Goal: Transaction & Acquisition: Purchase product/service

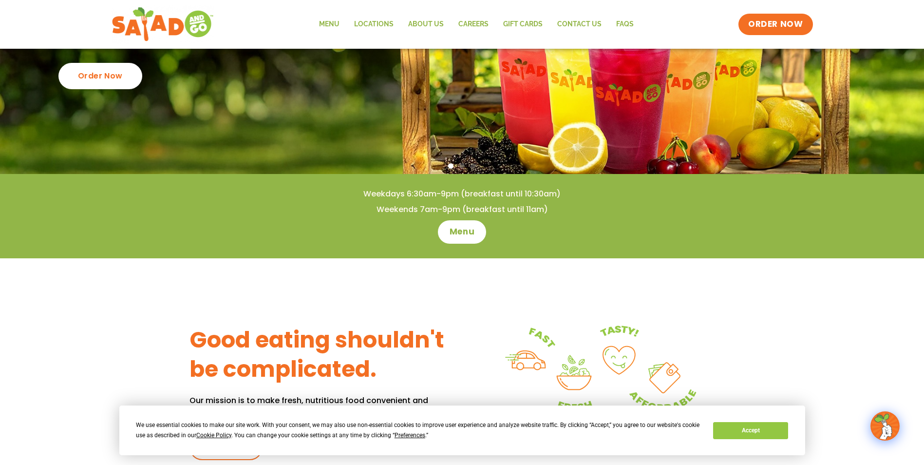
scroll to position [98, 0]
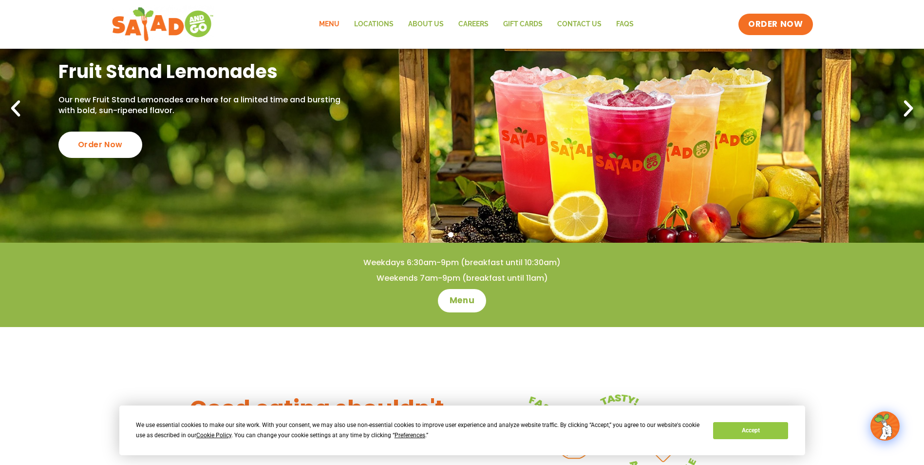
click at [334, 23] on link "Menu" at bounding box center [329, 24] width 35 height 22
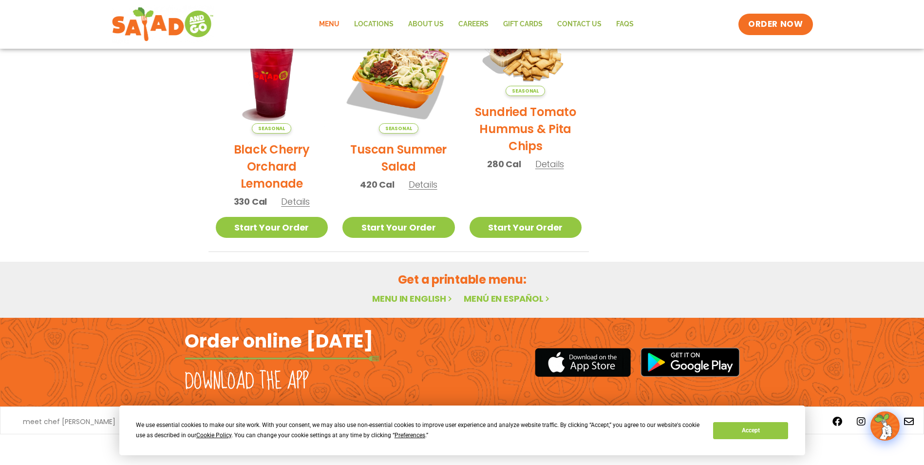
scroll to position [501, 0]
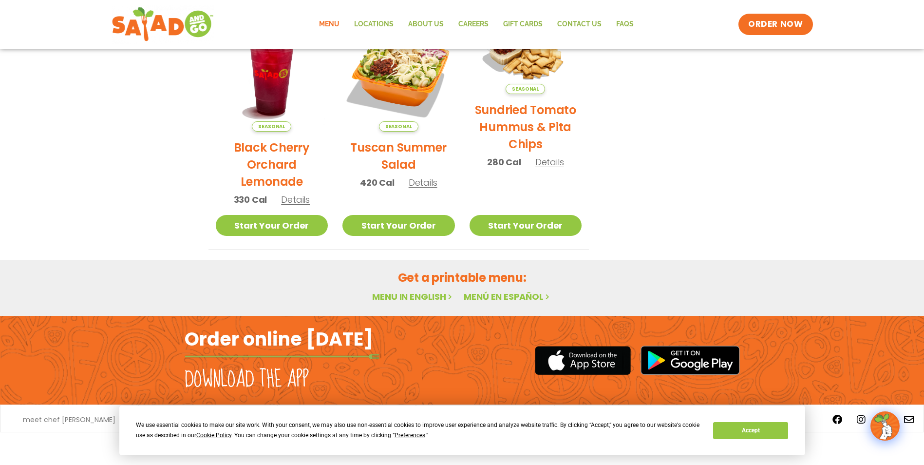
click at [423, 299] on link "Menu in English" at bounding box center [413, 296] width 82 height 12
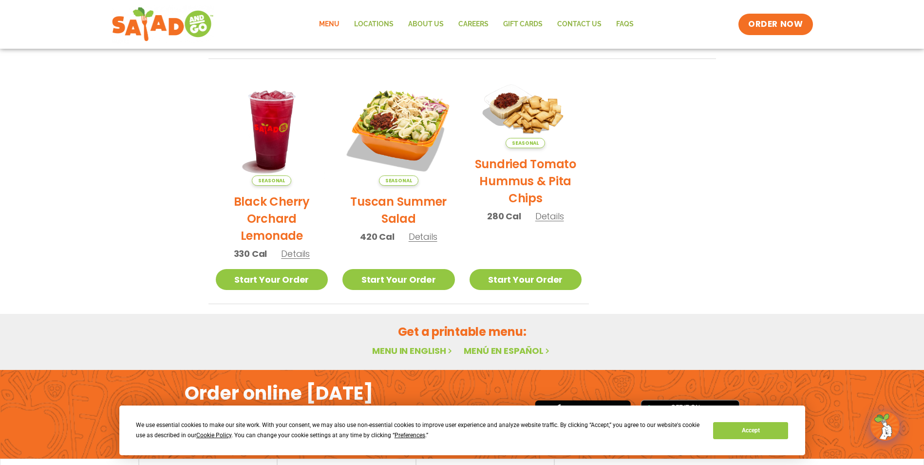
scroll to position [501, 0]
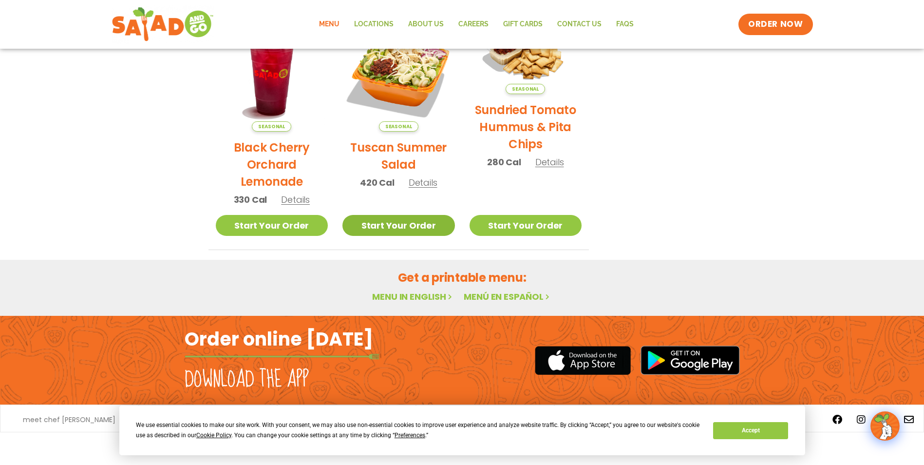
click at [415, 226] on link "Start Your Order" at bounding box center [398, 225] width 113 height 21
